Goal: Use online tool/utility: Utilize a website feature to perform a specific function

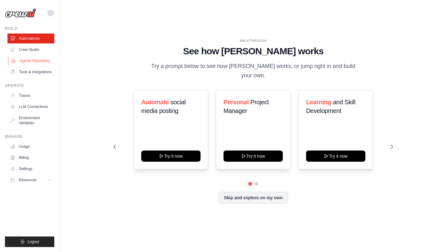
click at [30, 61] on link "Agents Repository" at bounding box center [31, 61] width 47 height 10
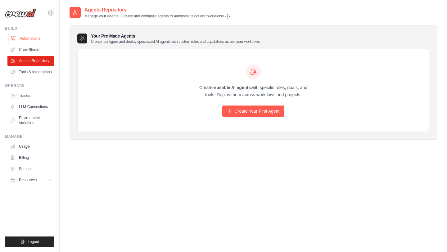
click at [32, 37] on link "Automations" at bounding box center [31, 39] width 47 height 10
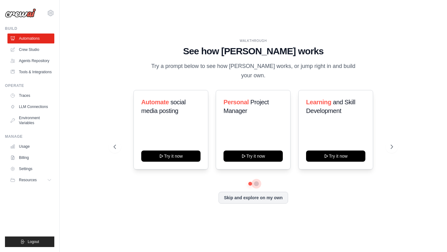
click at [256, 181] on button at bounding box center [256, 183] width 5 height 5
click at [394, 144] on icon at bounding box center [392, 147] width 6 height 6
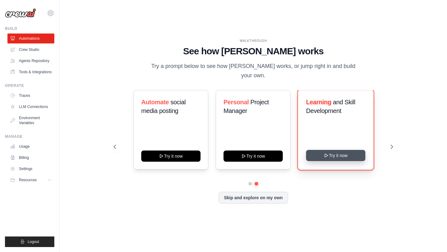
click at [334, 151] on button "Try it now" at bounding box center [335, 155] width 59 height 11
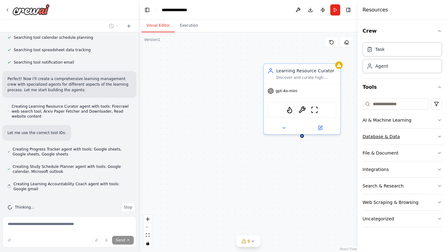
scroll to position [140, 0]
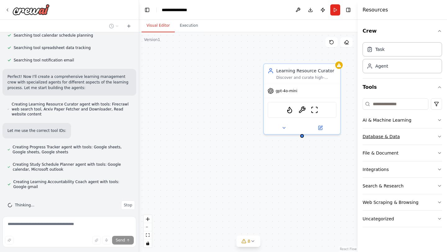
click at [441, 137] on icon "button" at bounding box center [439, 136] width 5 height 5
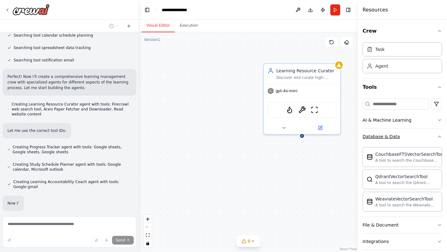
click at [441, 137] on icon "button" at bounding box center [439, 136] width 5 height 5
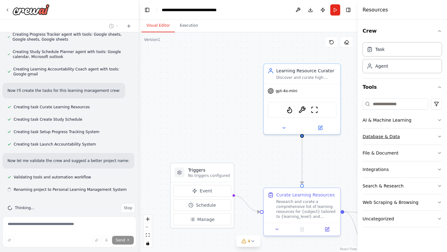
scroll to position [255, 0]
